Goal: Task Accomplishment & Management: Manage account settings

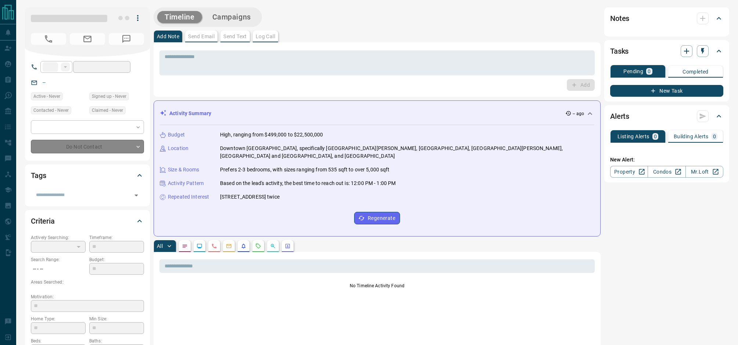
type input "***"
type input "**********"
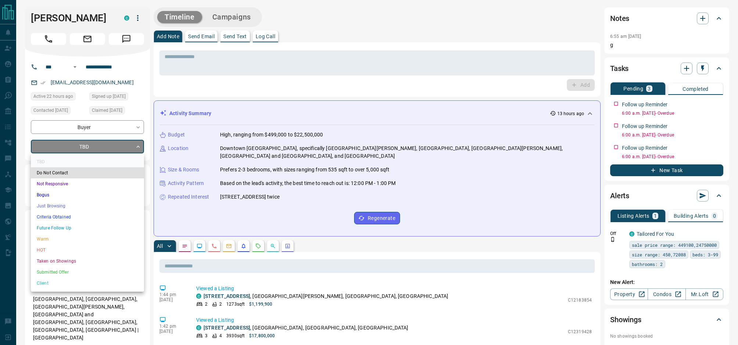
drag, startPoint x: 80, startPoint y: 218, endPoint x: 87, endPoint y: 204, distance: 15.1
click at [81, 216] on li "Criteria Obtained" at bounding box center [87, 216] width 113 height 11
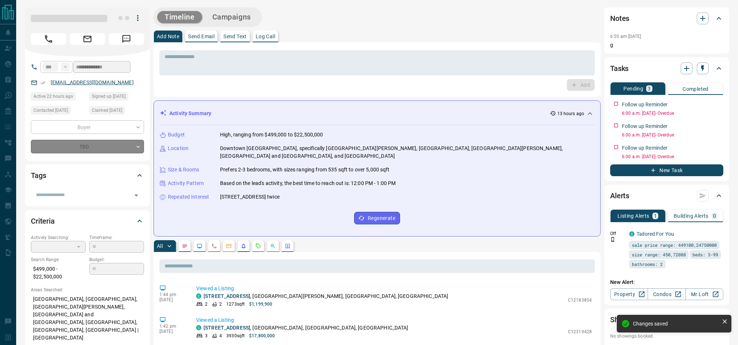
type input "*"
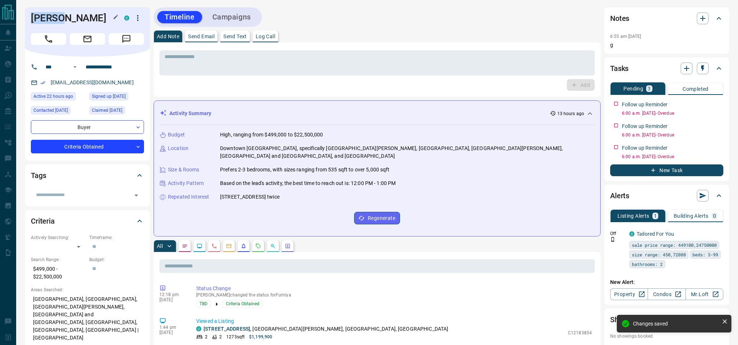
drag, startPoint x: 63, startPoint y: 19, endPoint x: 31, endPoint y: 20, distance: 31.6
click at [31, 20] on h1 "[PERSON_NAME]" at bounding box center [72, 18] width 82 height 12
copy h1 "Fumiya"
click at [702, 71] on icon "button" at bounding box center [703, 68] width 7 height 7
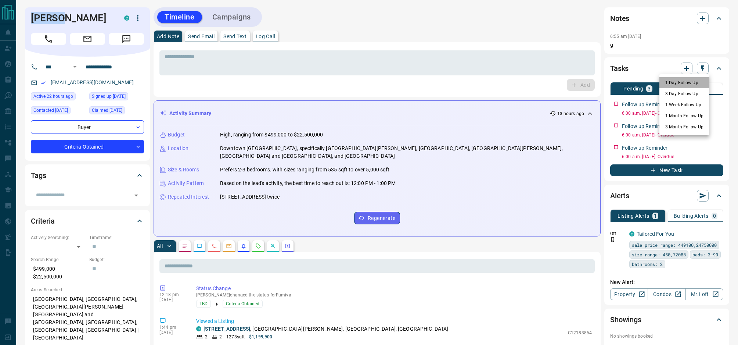
click at [689, 85] on li "1 Day Follow-Up" at bounding box center [685, 82] width 50 height 11
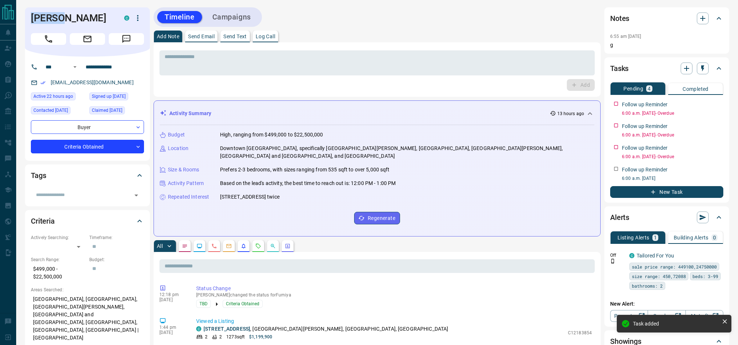
click at [705, 70] on icon "button" at bounding box center [703, 68] width 7 height 7
click at [690, 104] on li "1 Week Follow-Up" at bounding box center [685, 104] width 50 height 11
